Goal: Task Accomplishment & Management: Manage account settings

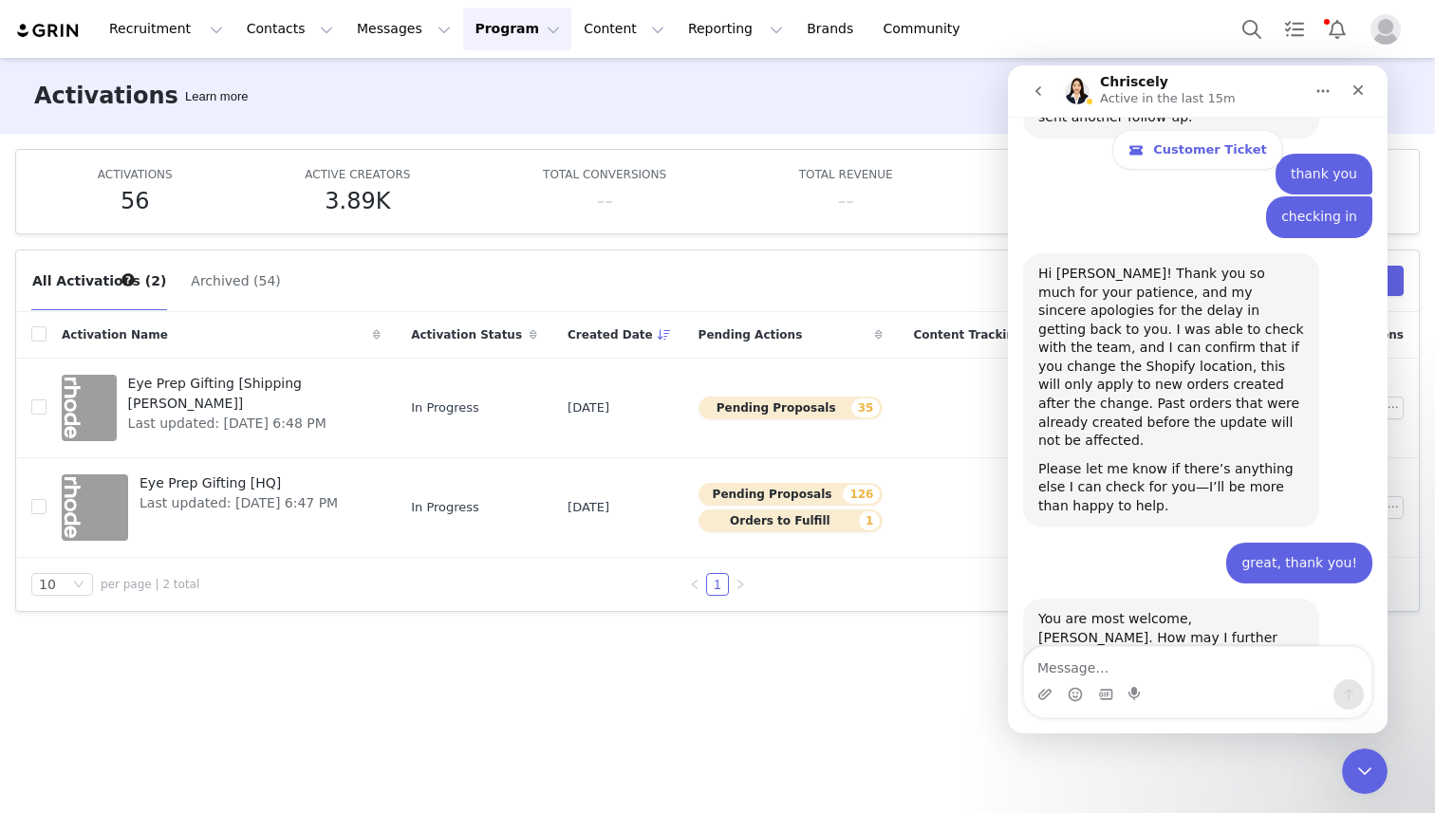
scroll to position [6339, 0]
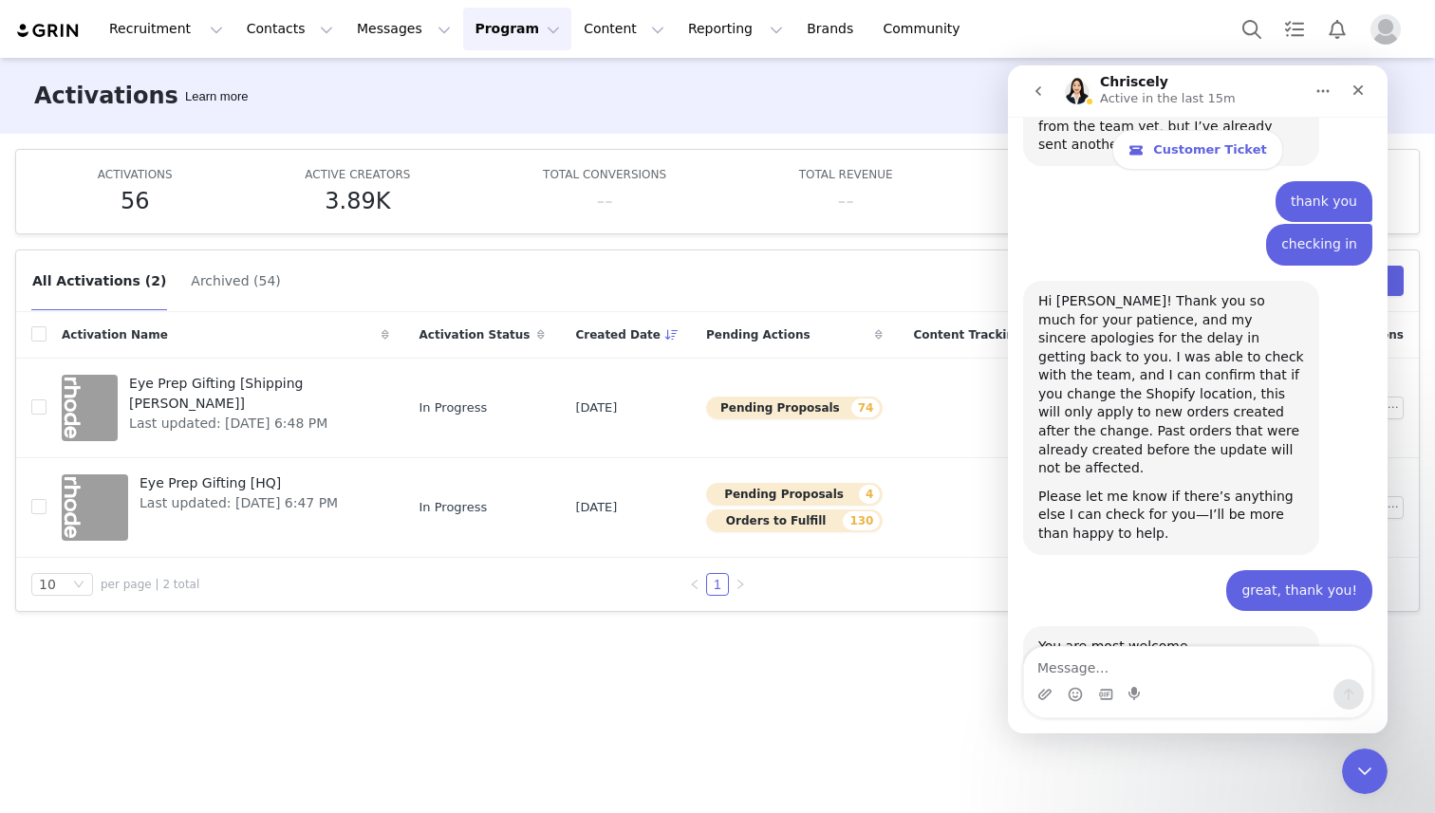
scroll to position [6339, 0]
click at [1352, 770] on icon "Close Intercom Messenger" at bounding box center [1362, 768] width 23 height 23
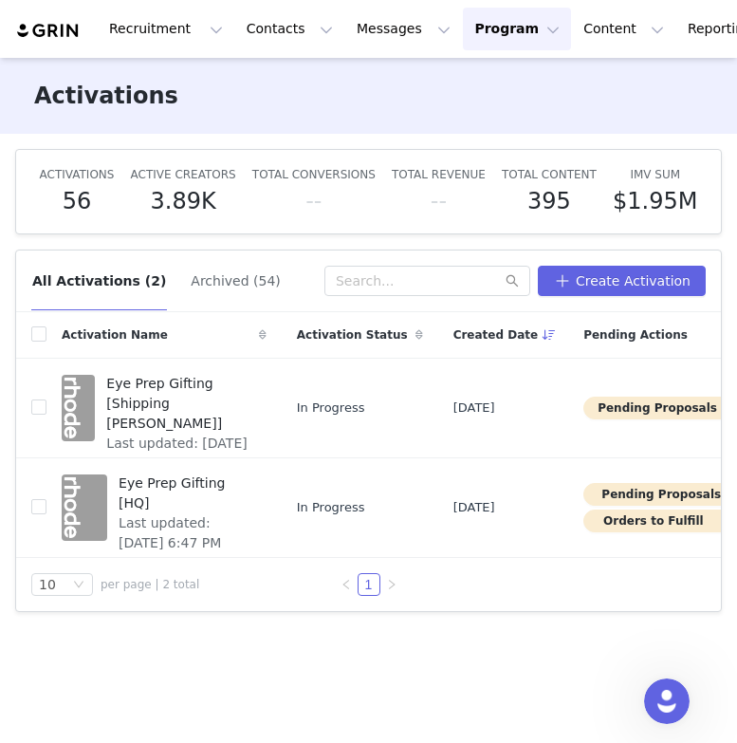
scroll to position [6363, 0]
click at [130, 515] on span "Last updated: [DATE] 6:47 PM" at bounding box center [187, 533] width 137 height 40
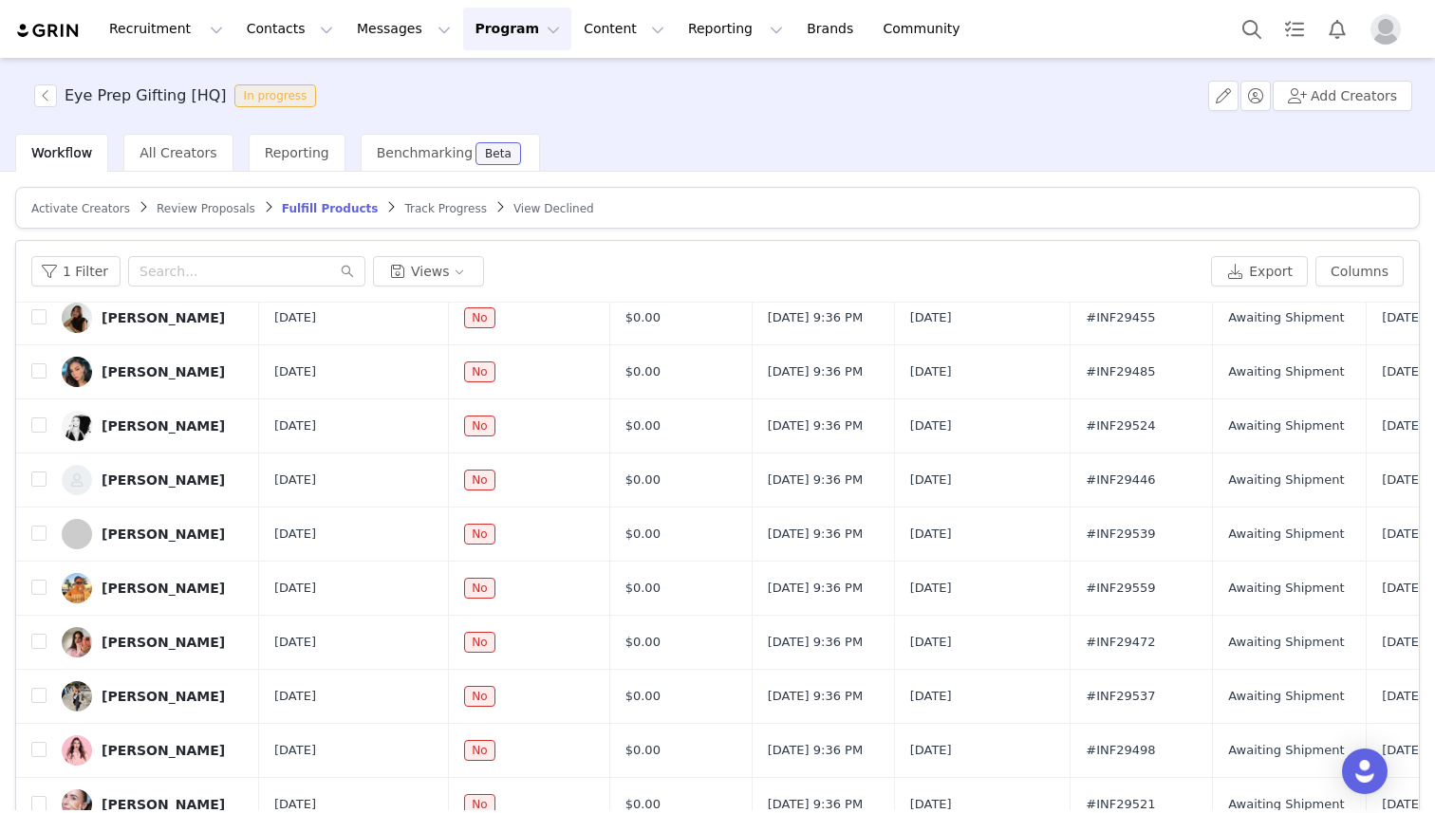
scroll to position [90, 0]
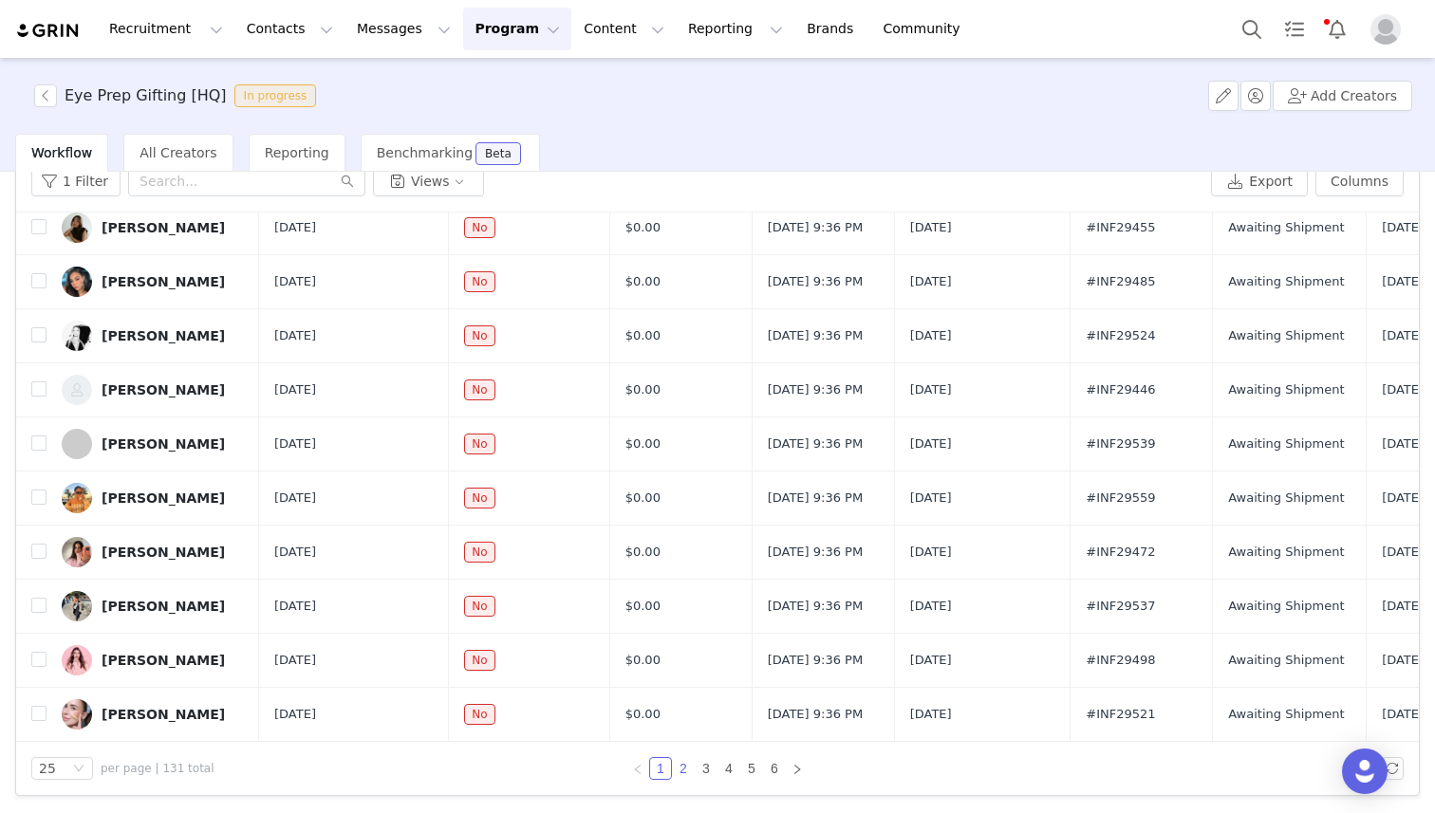
click at [684, 742] on link "2" at bounding box center [683, 768] width 21 height 21
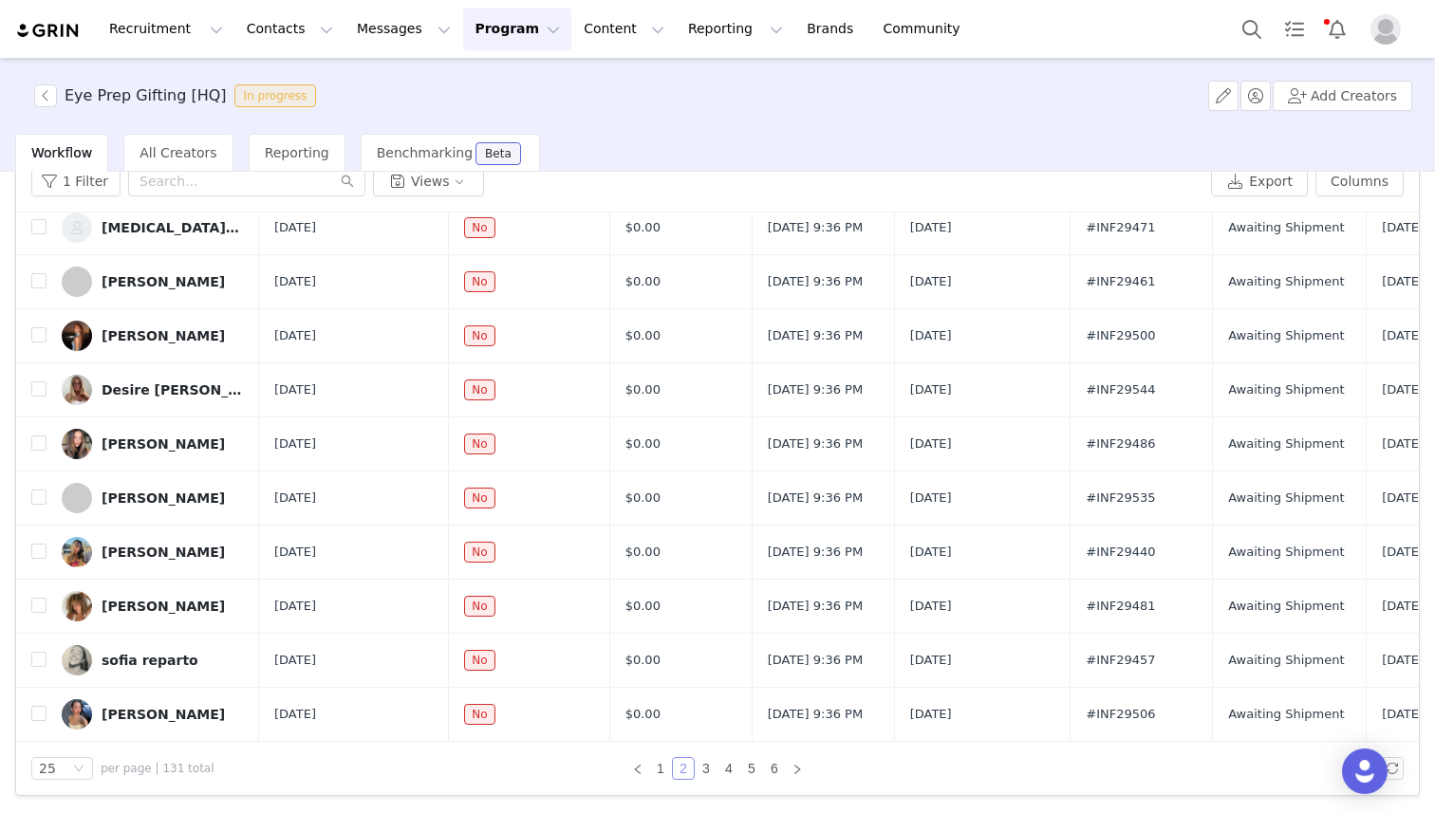
scroll to position [1035, 0]
click at [710, 742] on link "3" at bounding box center [706, 768] width 21 height 21
click at [664, 742] on link "1" at bounding box center [660, 768] width 21 height 21
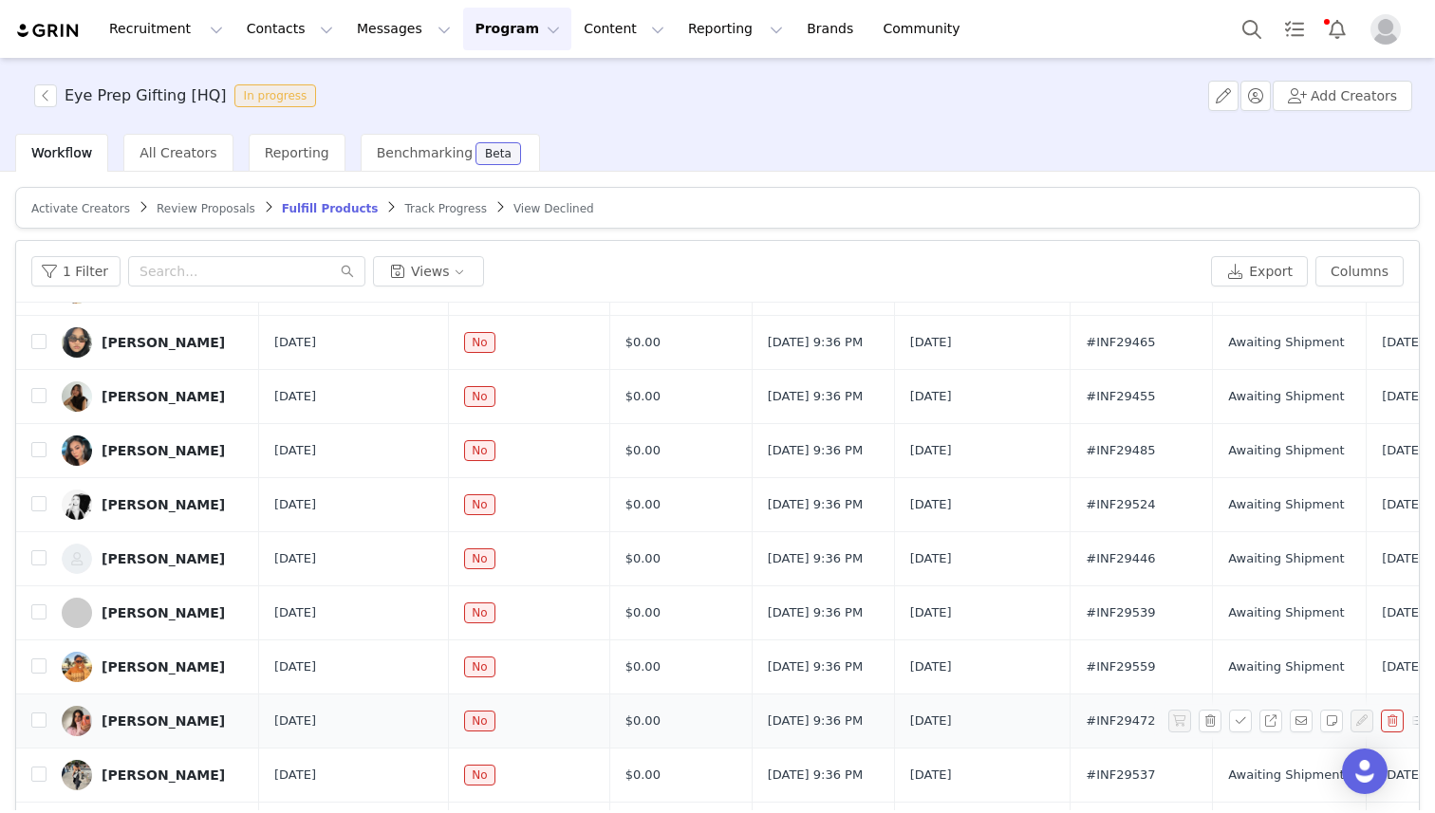
scroll to position [0, 0]
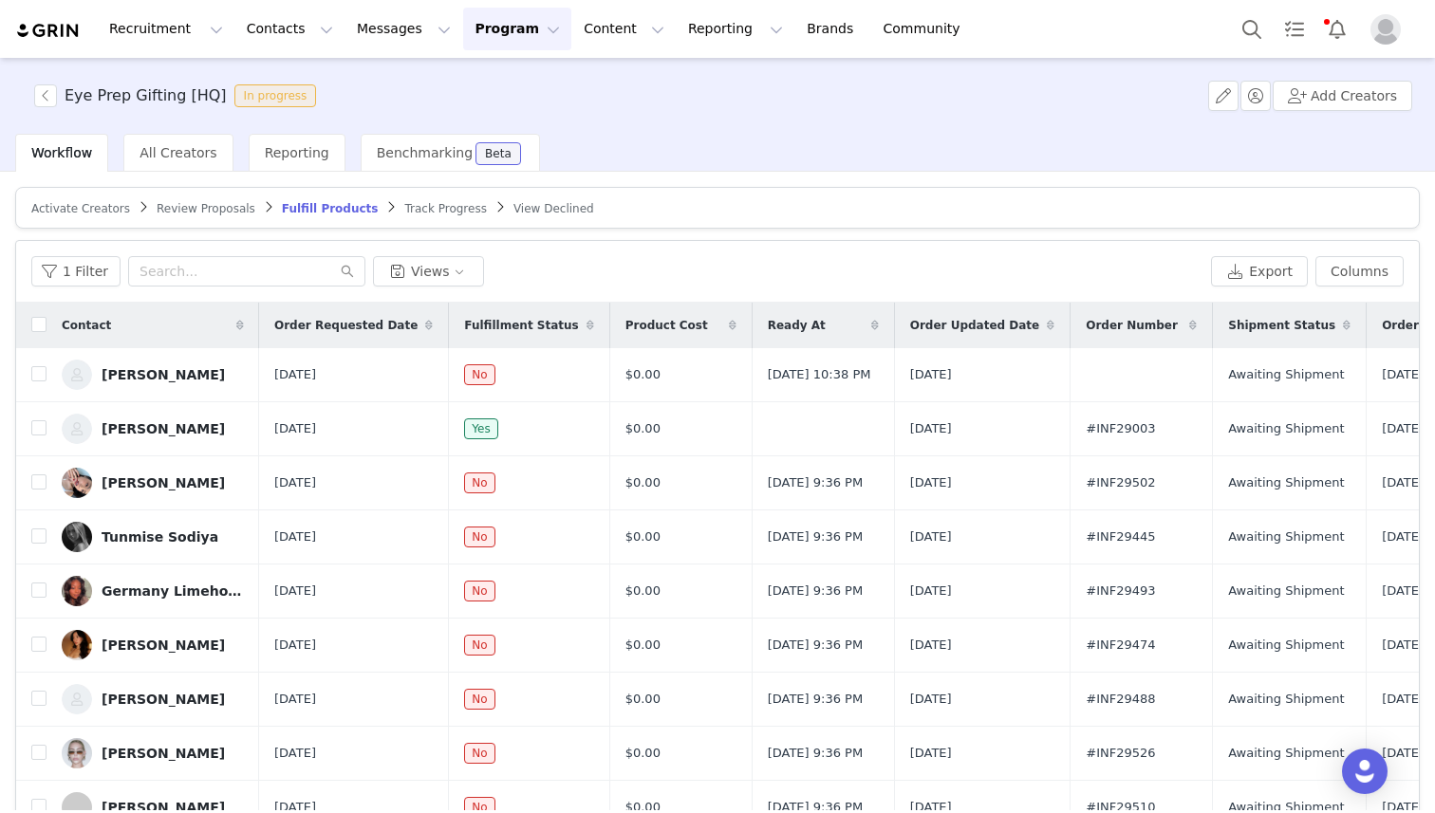
click at [737, 327] on span at bounding box center [1193, 325] width 23 height 23
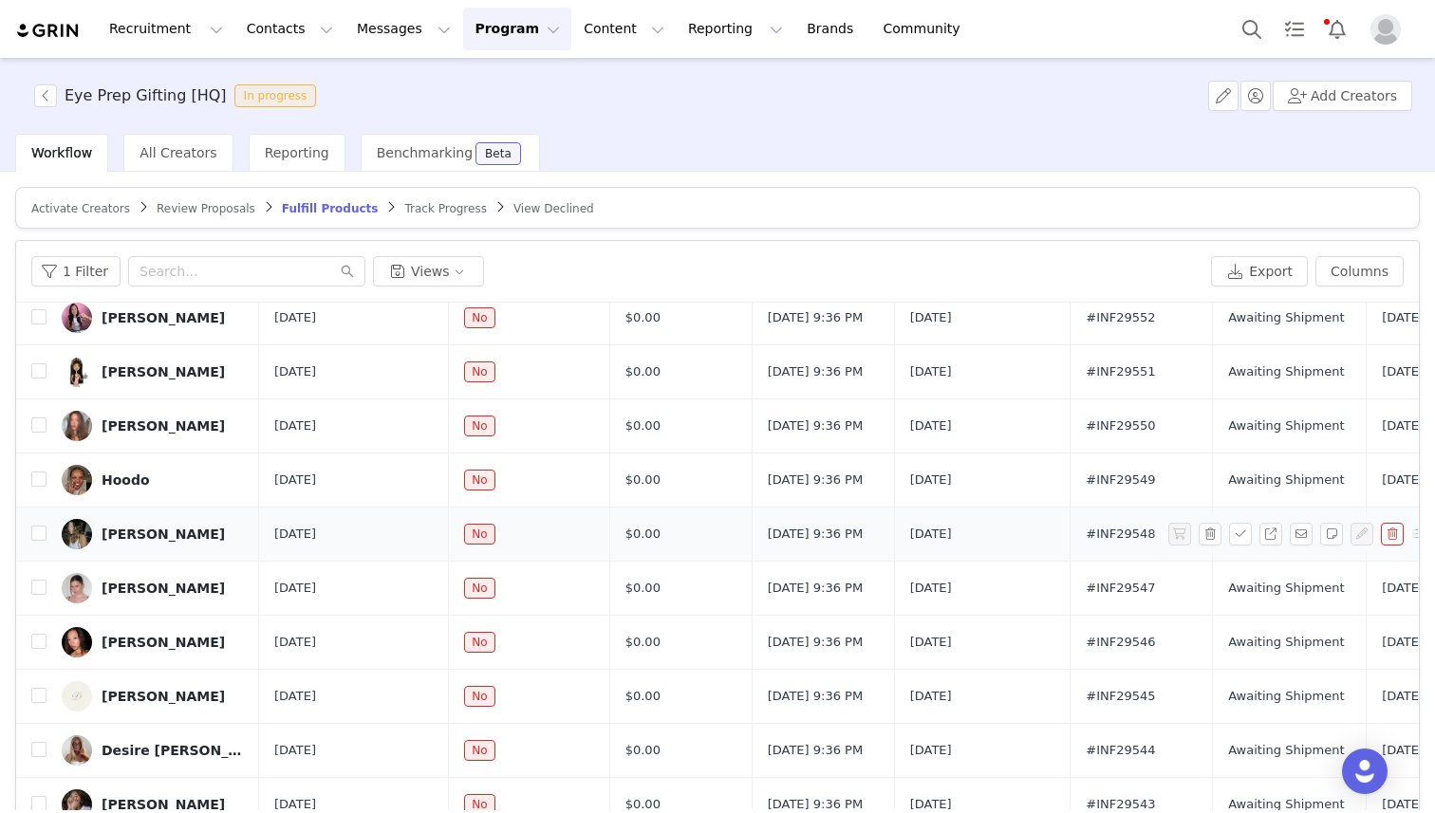
scroll to position [90, 0]
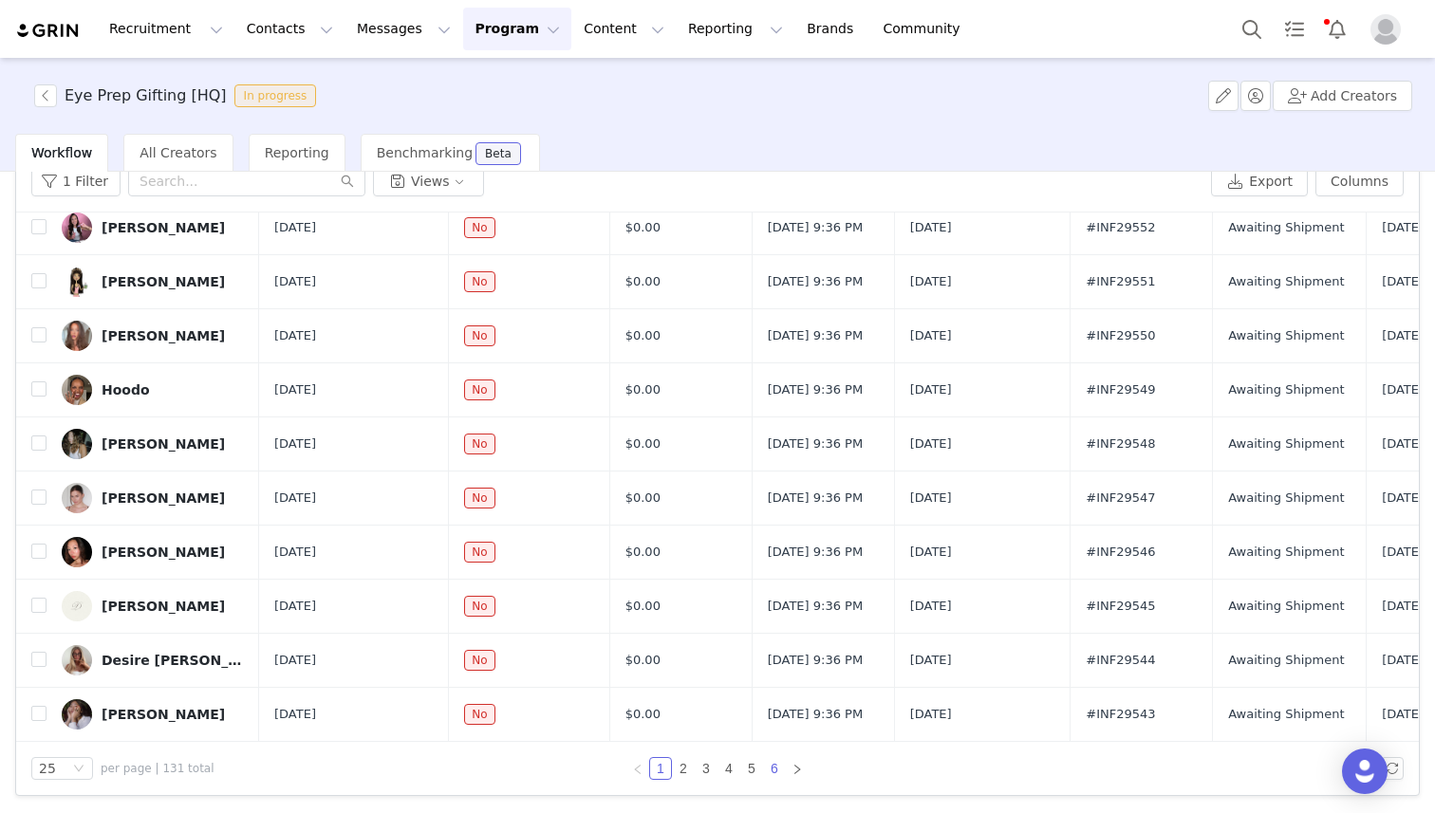
click at [737, 742] on link "6" at bounding box center [774, 768] width 21 height 21
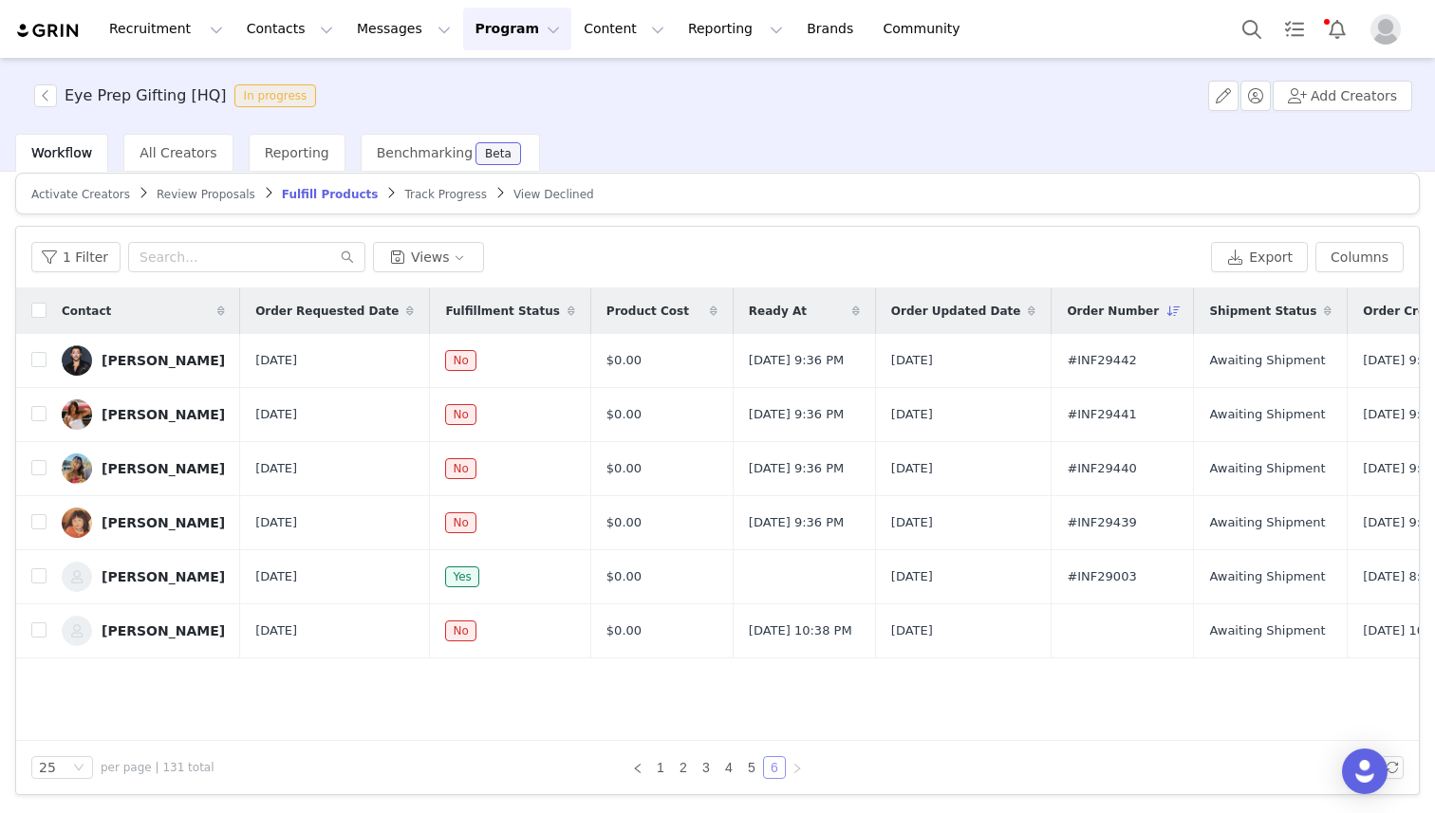
scroll to position [13, 0]
click at [661, 742] on link "1" at bounding box center [660, 768] width 21 height 21
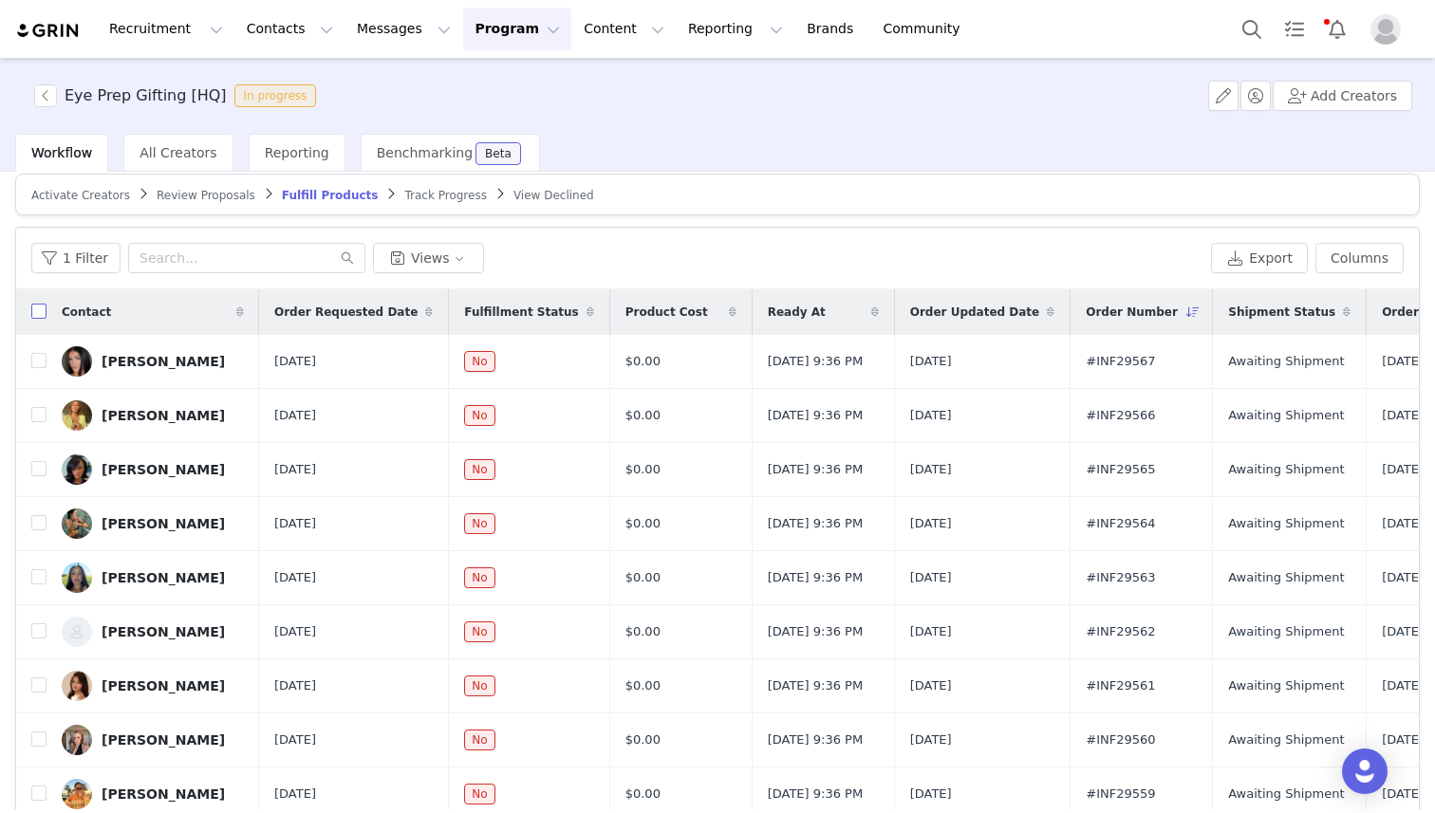
click at [39, 308] on input "checkbox" at bounding box center [38, 311] width 15 height 15
checkbox input "true"
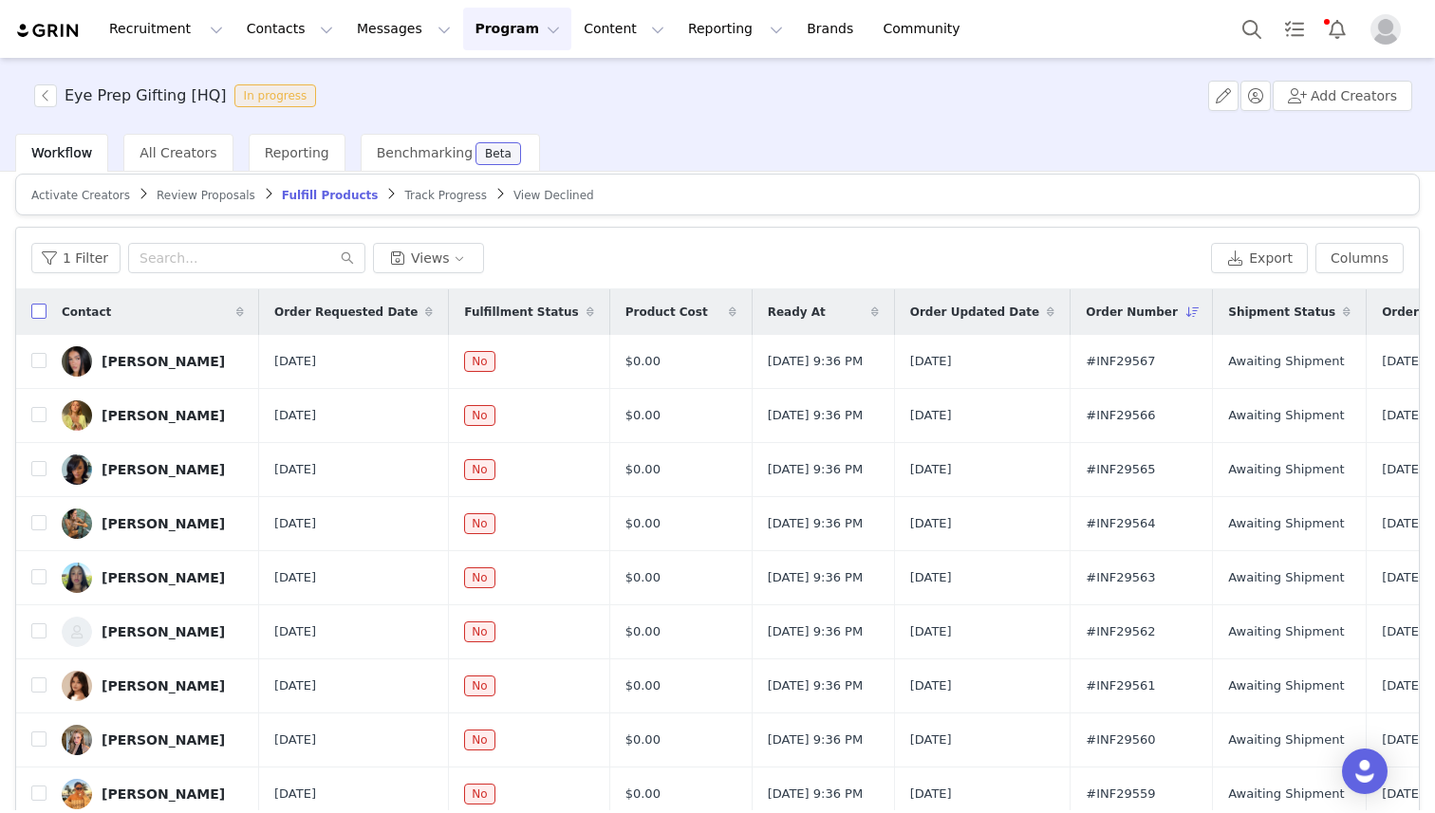
checkbox input "true"
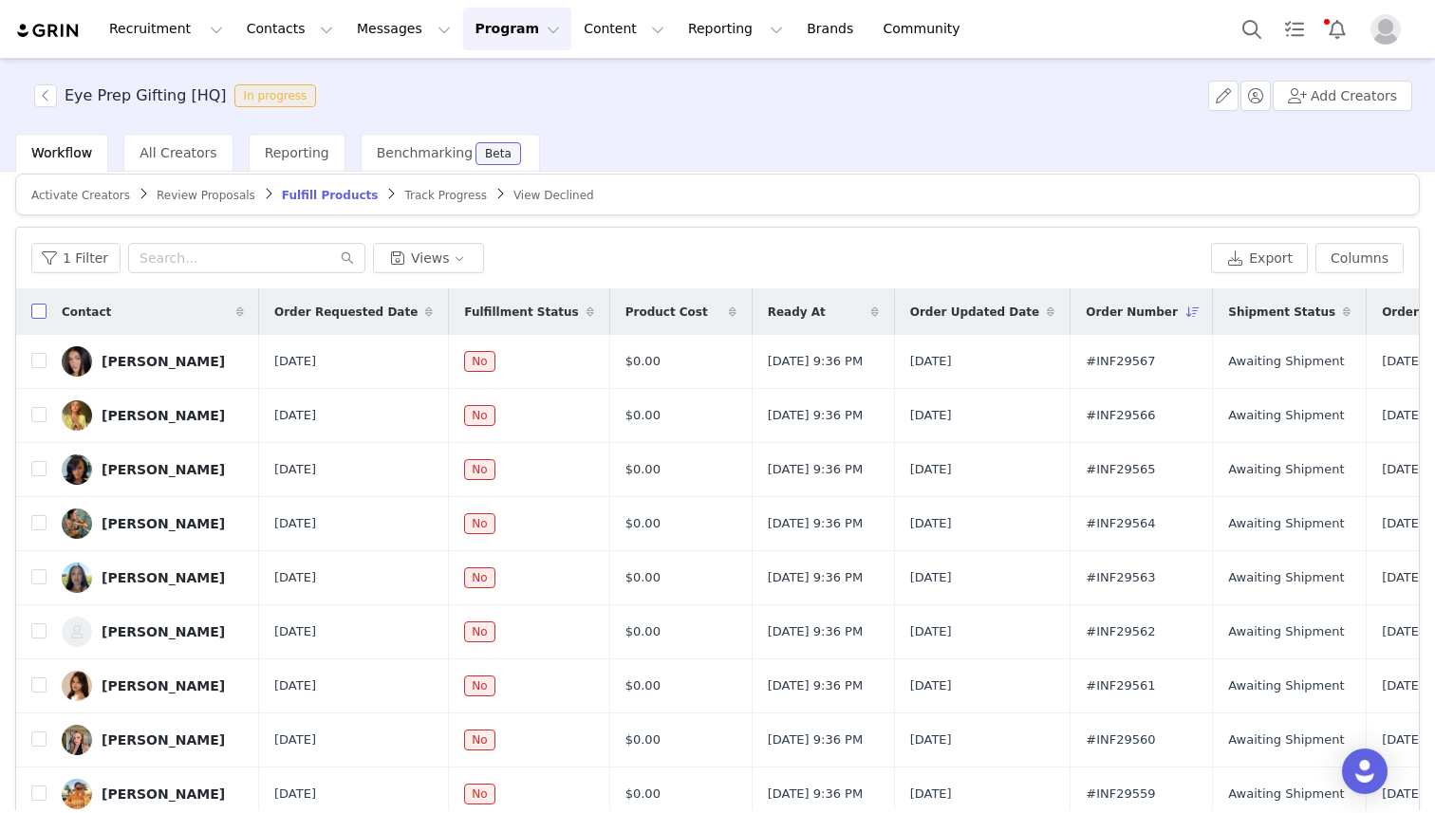
checkbox input "true"
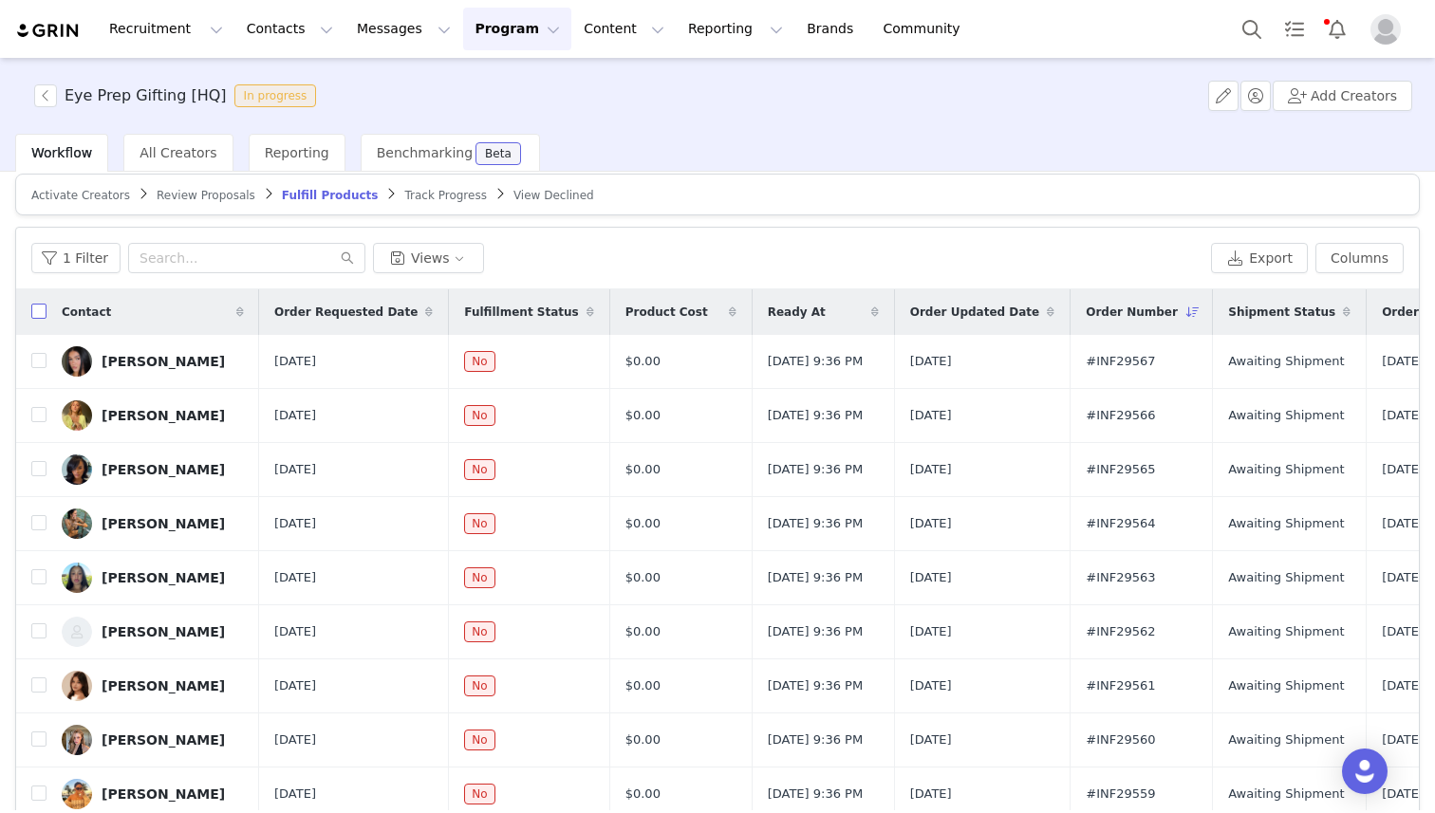
checkbox input "true"
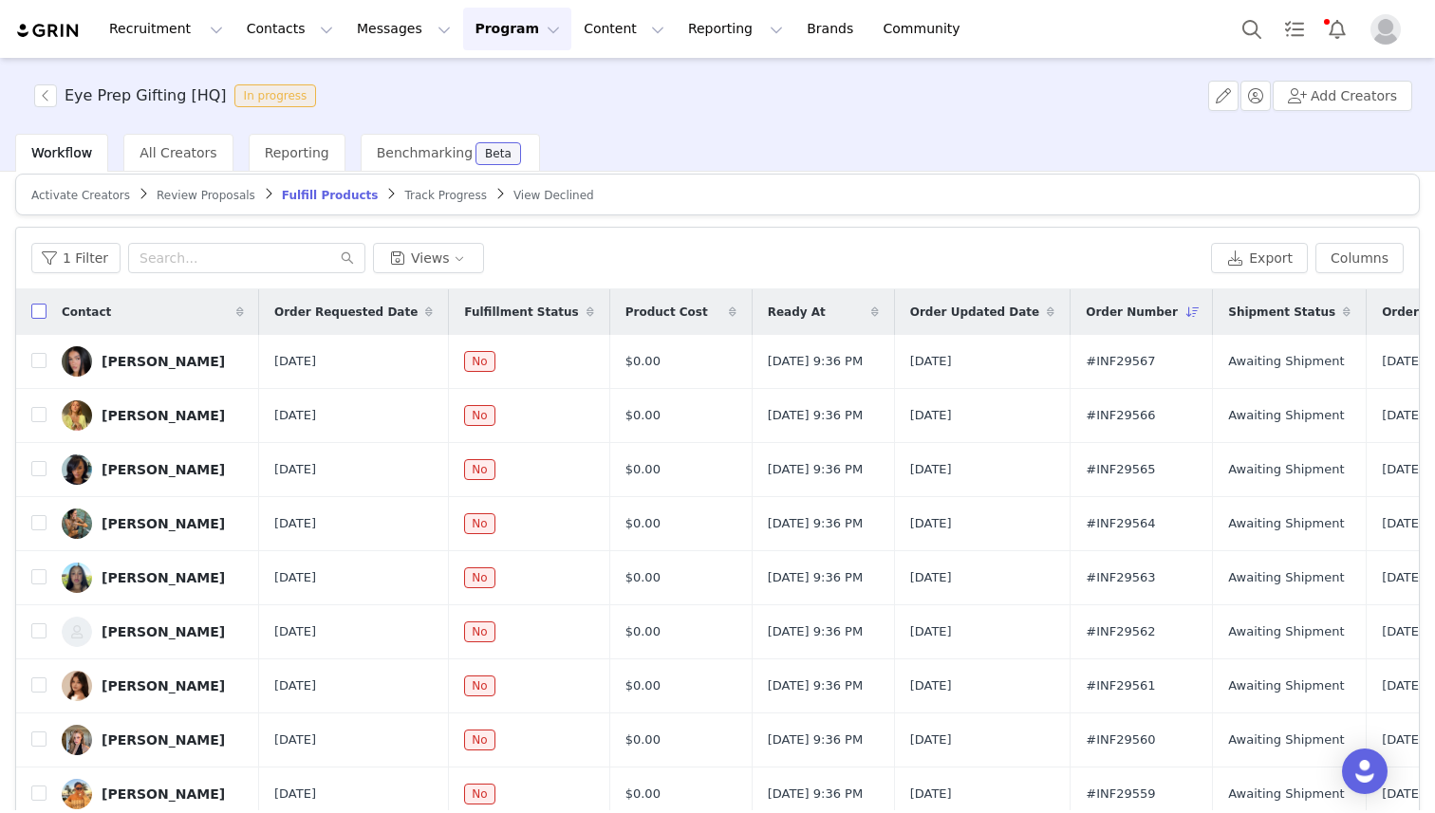
checkbox input "true"
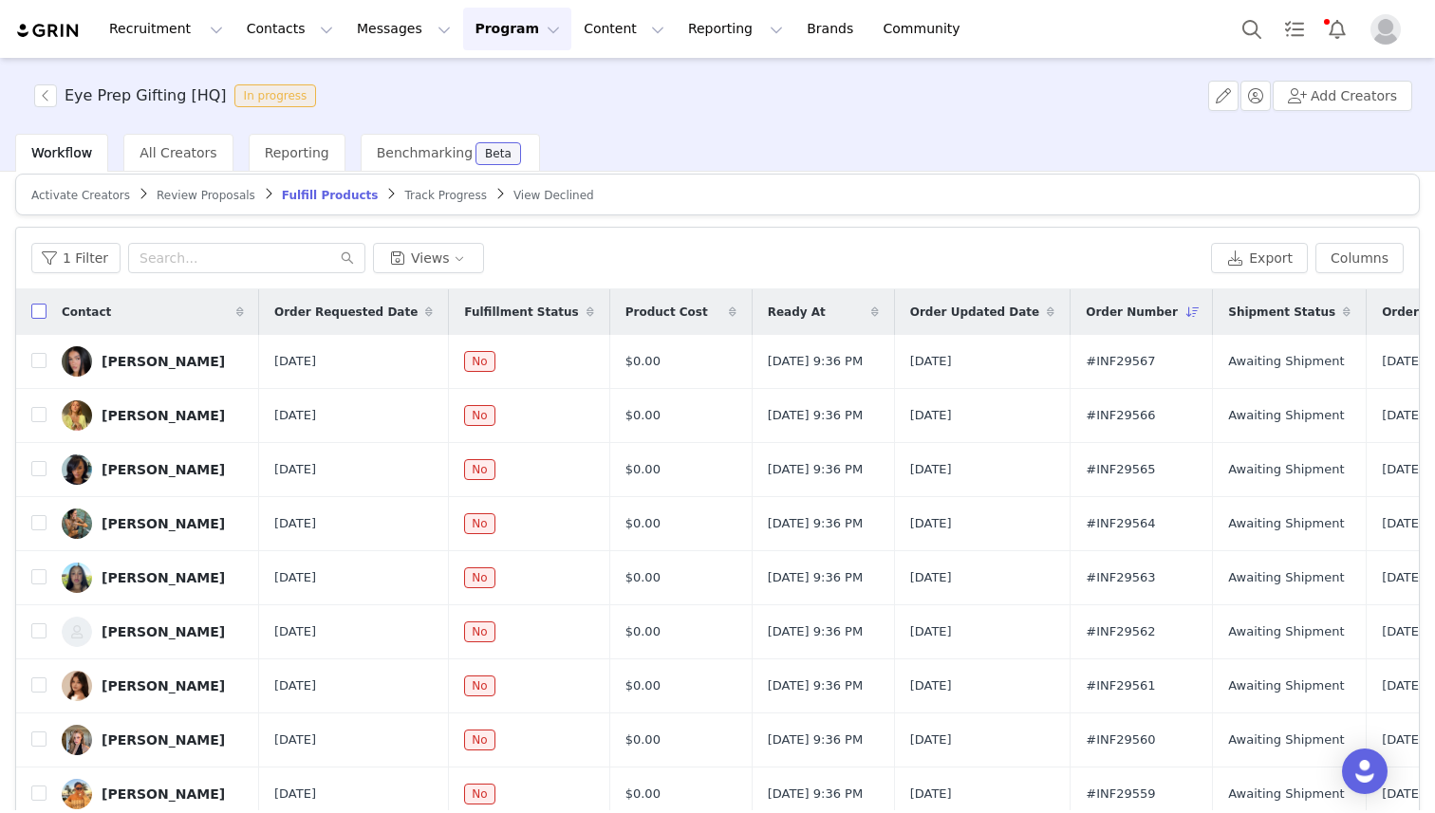
checkbox input "true"
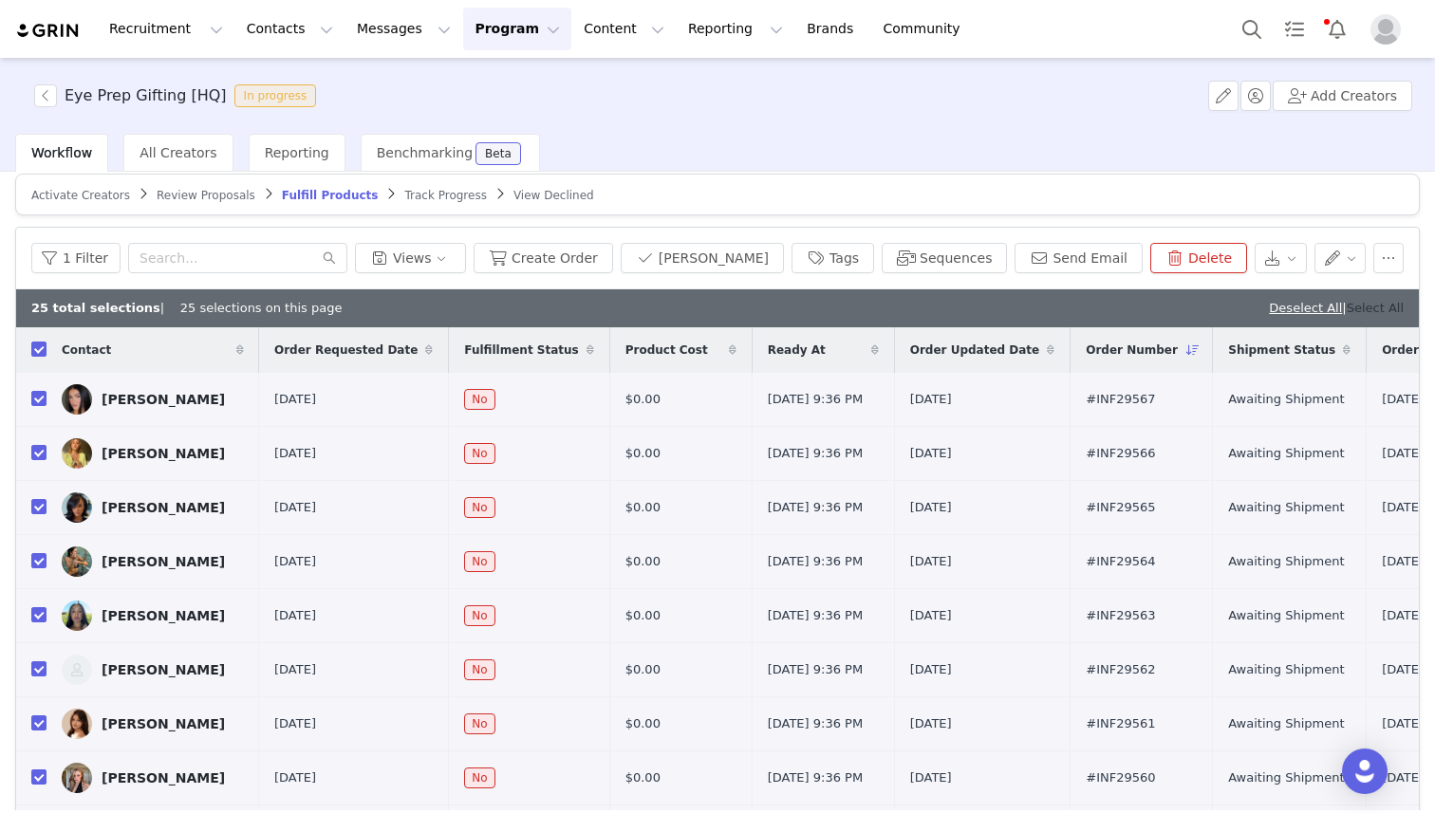
click at [737, 309] on link "Select All" at bounding box center [1375, 308] width 57 height 14
click at [737, 257] on button "Mark Fulfilled" at bounding box center [702, 258] width 163 height 30
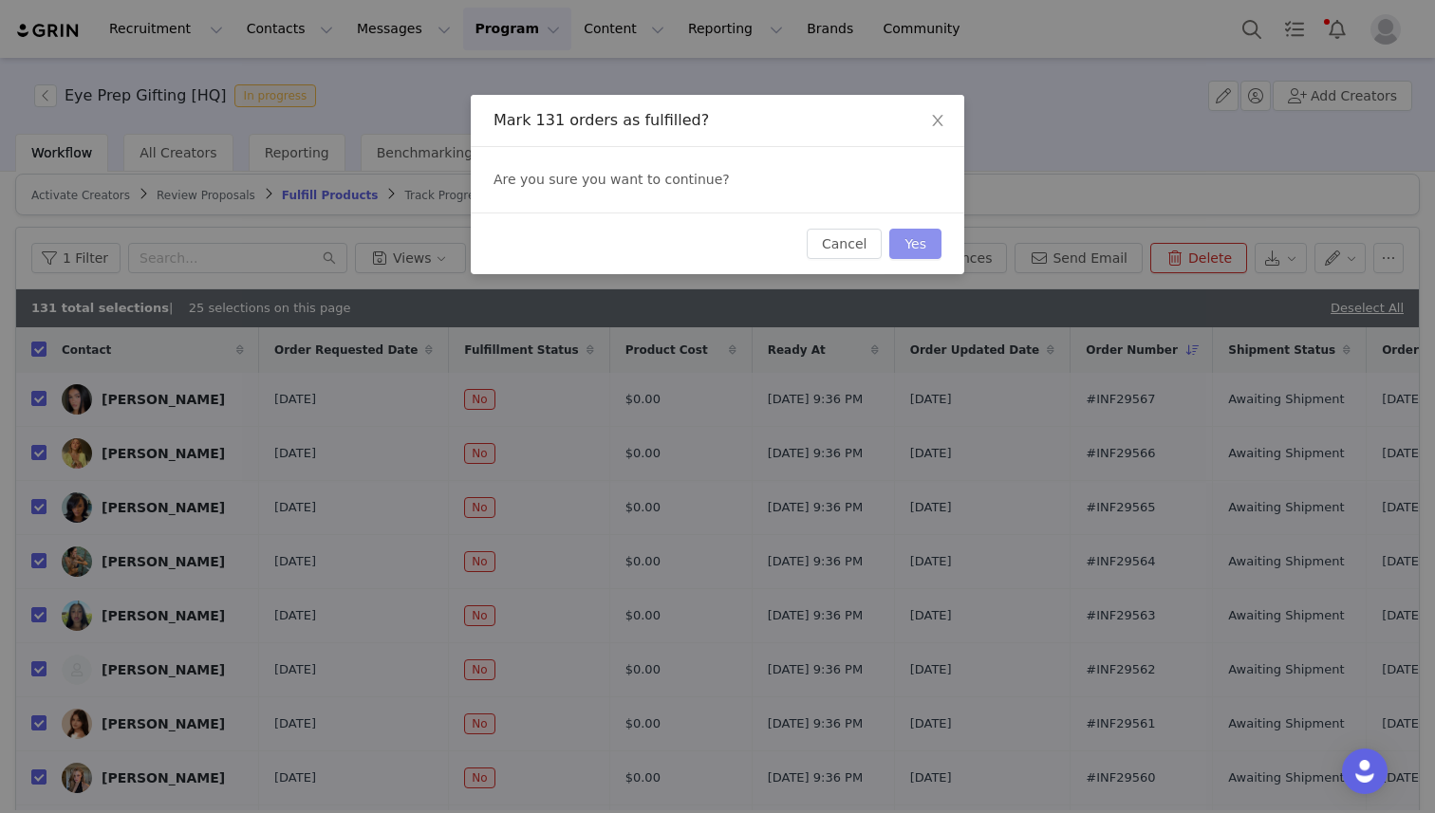
click at [737, 243] on button "Yes" at bounding box center [915, 244] width 52 height 30
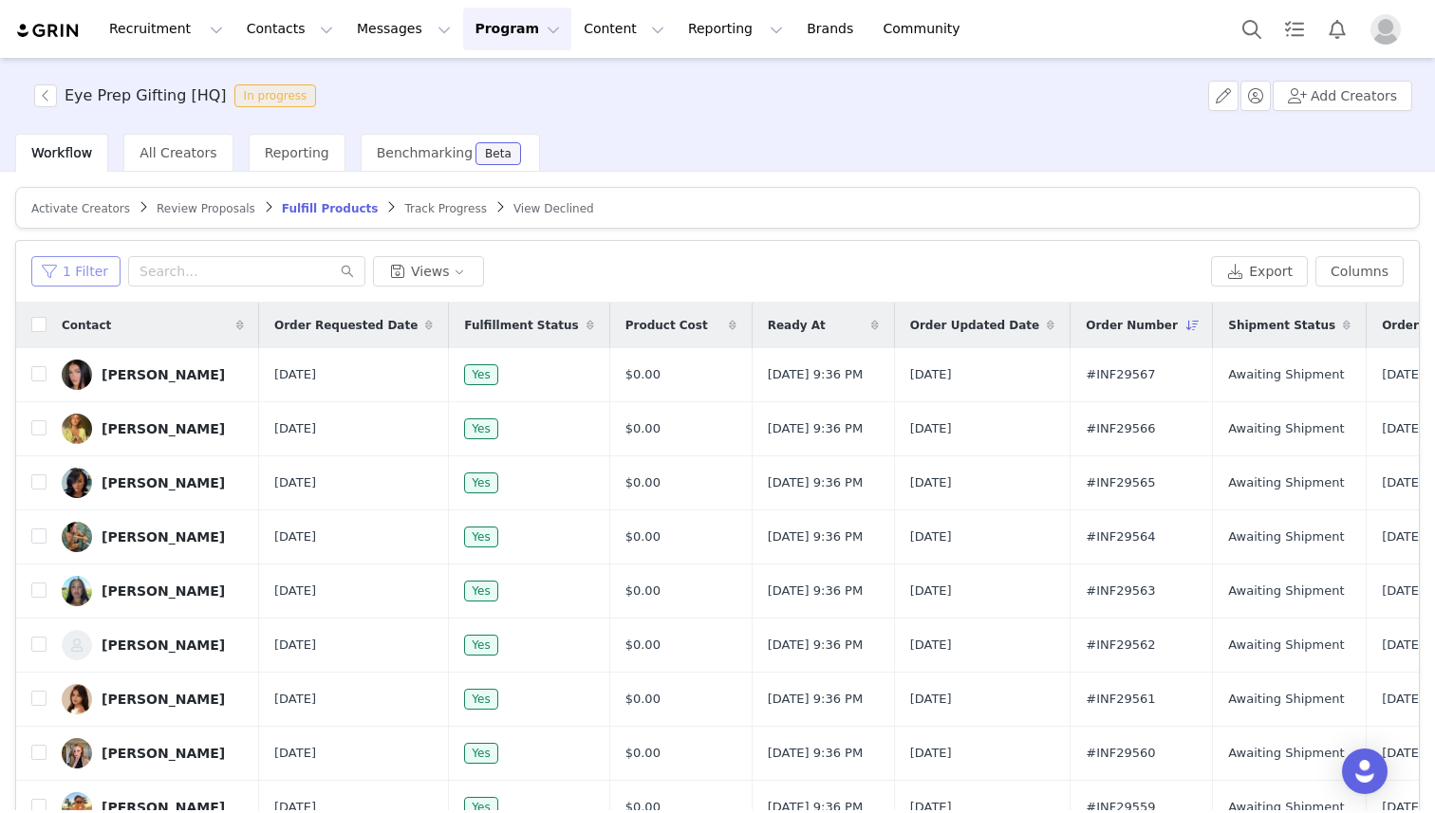
click at [61, 275] on button "1 Filter" at bounding box center [75, 271] width 89 height 30
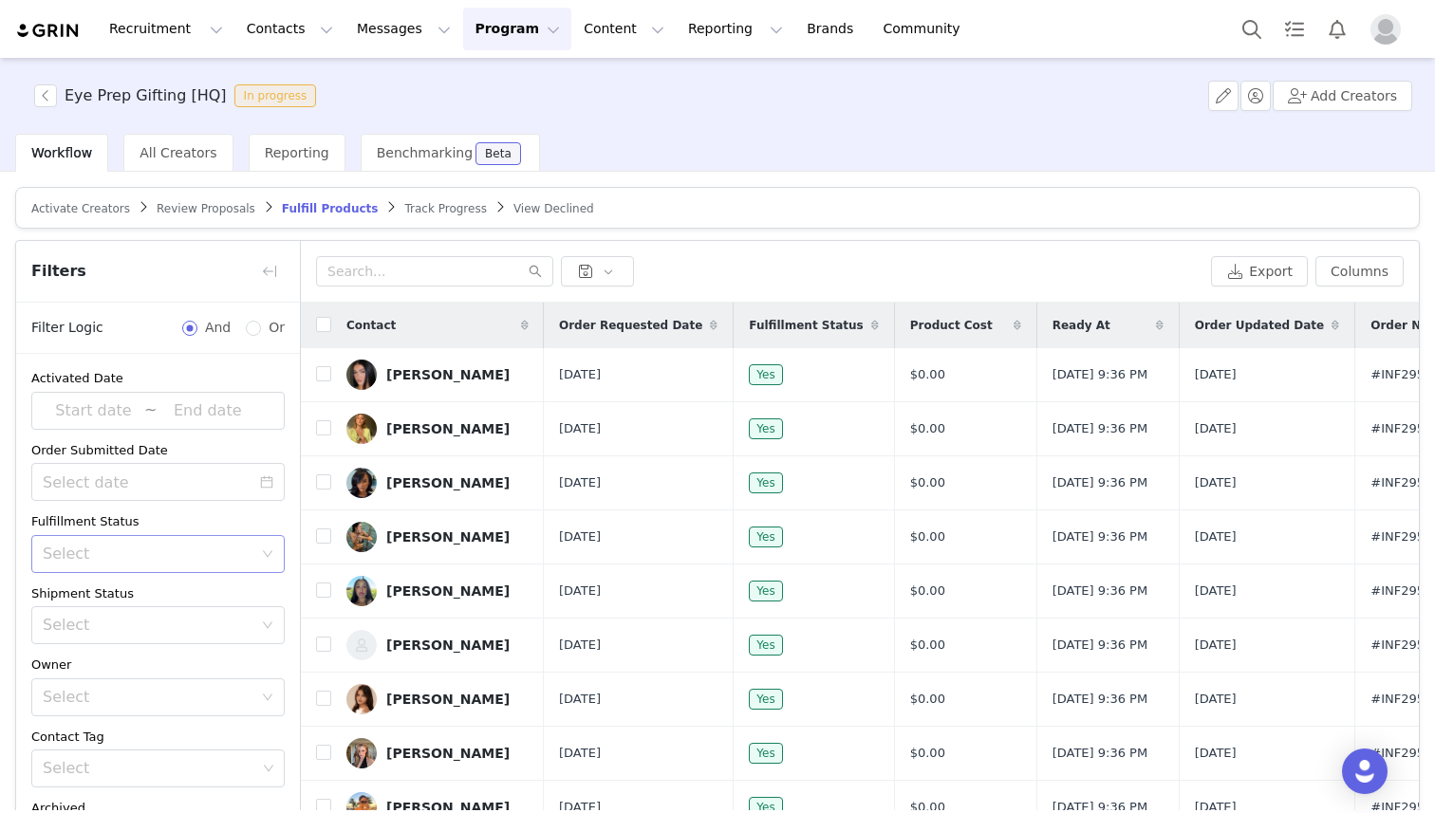
click at [91, 541] on div "Select" at bounding box center [152, 554] width 218 height 36
click at [100, 619] on li "Unfulfilled" at bounding box center [157, 625] width 253 height 30
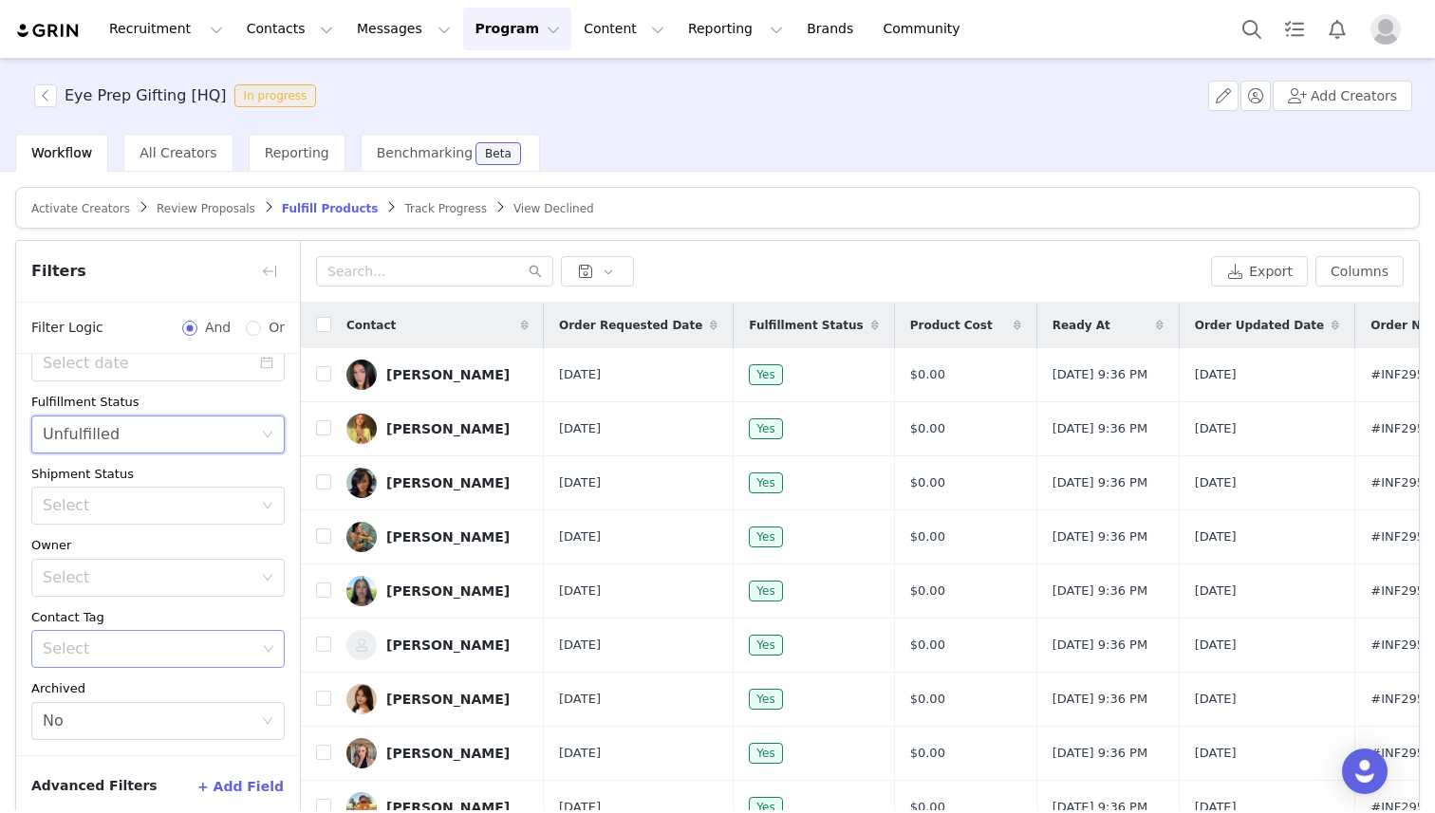
scroll to position [90, 0]
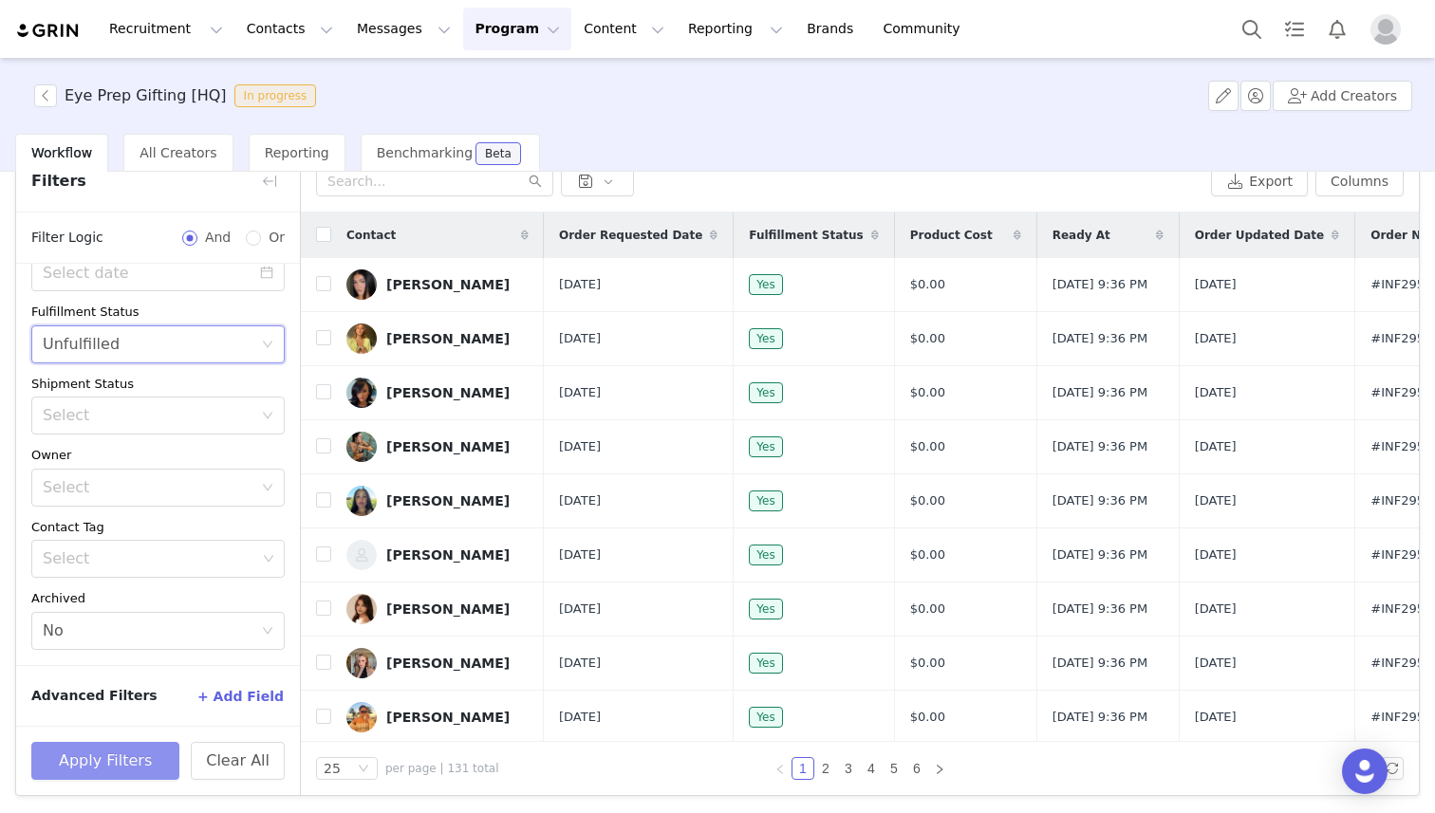
click at [100, 759] on button "Apply Filters" at bounding box center [105, 761] width 148 height 38
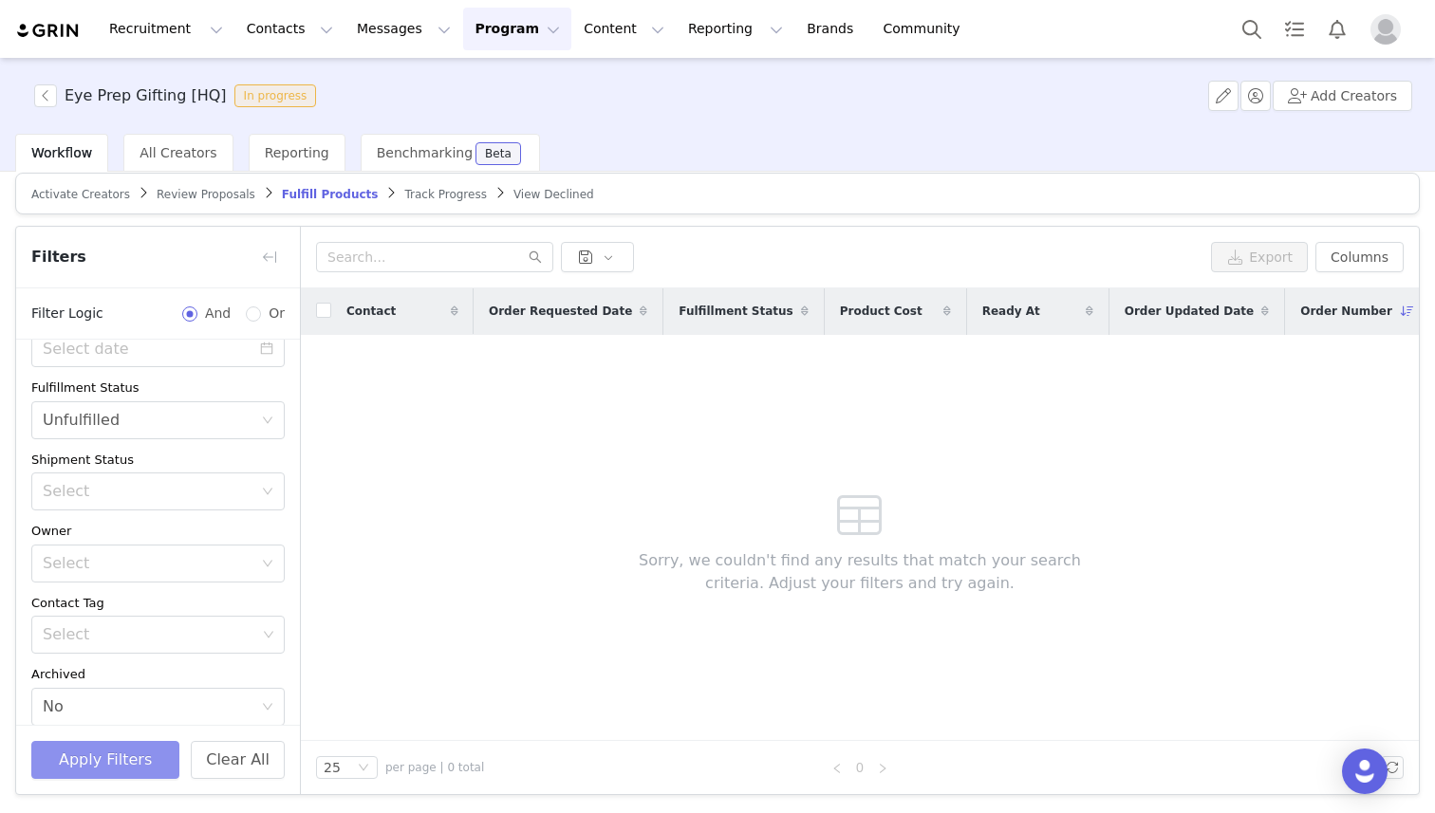
scroll to position [13, 0]
click at [49, 93] on button "button" at bounding box center [45, 95] width 23 height 23
